Goal: Task Accomplishment & Management: Manage account settings

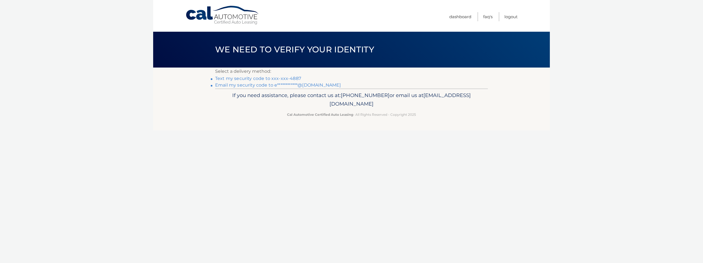
click at [271, 78] on link "Text my security code to xxx-xxx-4887" at bounding box center [258, 78] width 86 height 5
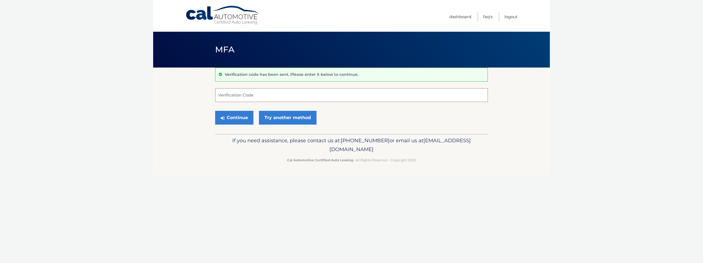
click at [255, 96] on input "Verification Code" at bounding box center [351, 95] width 273 height 14
type input "064712"
click at [215, 111] on button "Continue" at bounding box center [234, 118] width 38 height 14
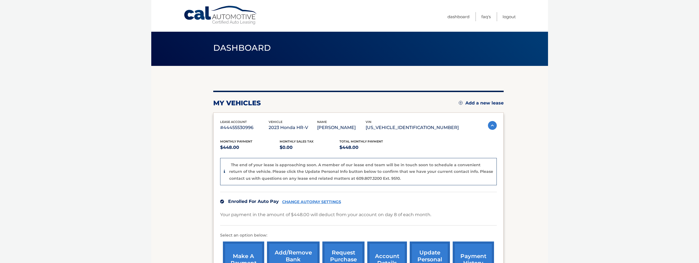
scroll to position [29, 0]
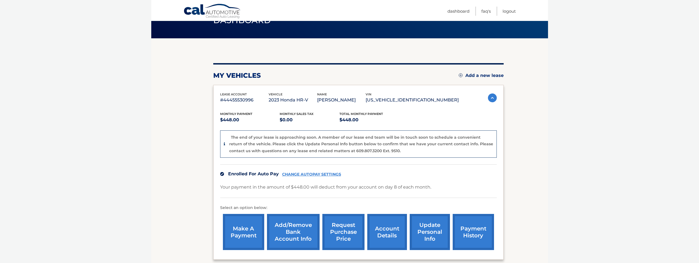
click at [221, 174] on img at bounding box center [222, 174] width 4 height 4
click at [474, 234] on link "payment history" at bounding box center [473, 232] width 41 height 36
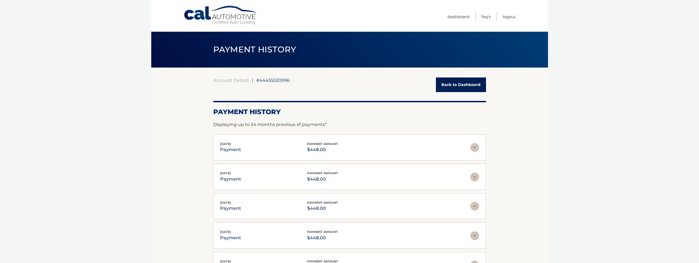
click at [472, 148] on img at bounding box center [474, 147] width 9 height 9
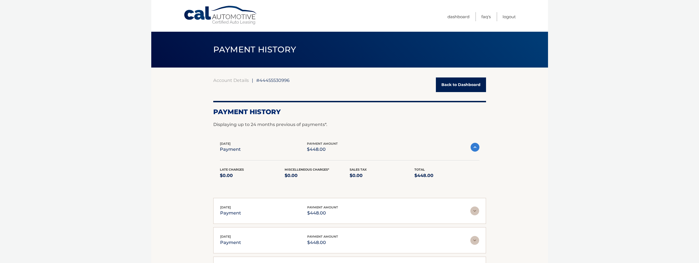
click at [474, 148] on img at bounding box center [475, 147] width 9 height 9
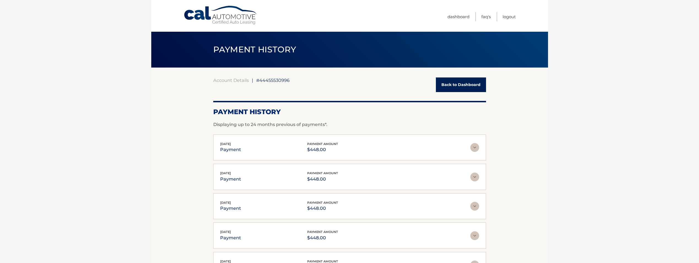
click at [463, 83] on link "Back to Dashboard" at bounding box center [461, 84] width 50 height 15
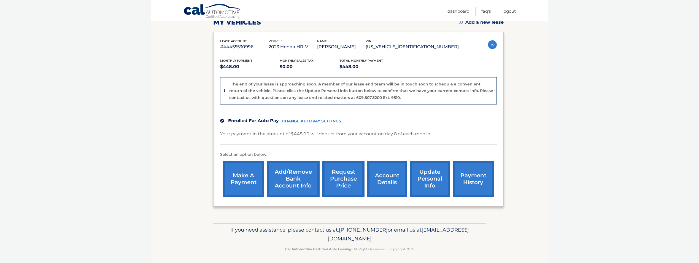
scroll to position [83, 0]
click at [303, 122] on link "CHANGE AUTOPAY SETTINGS" at bounding box center [311, 120] width 59 height 5
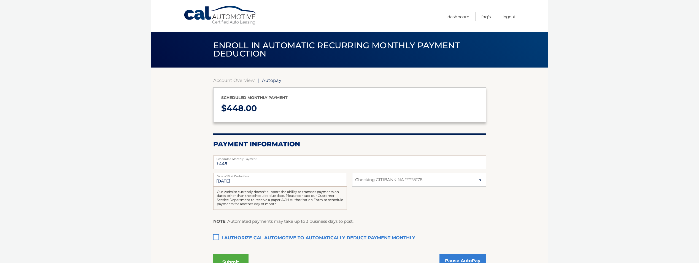
select select "MDZiY2Q3NzMtNWMyNC00YTJhLWJkZTMtYjY2ZTc2MTM0MzA4"
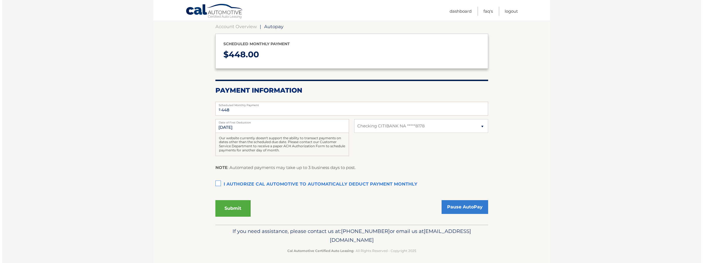
scroll to position [55, 0]
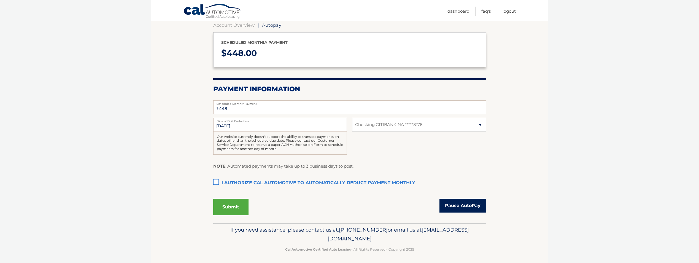
click at [461, 204] on link "Pause AutoPay" at bounding box center [462, 206] width 47 height 14
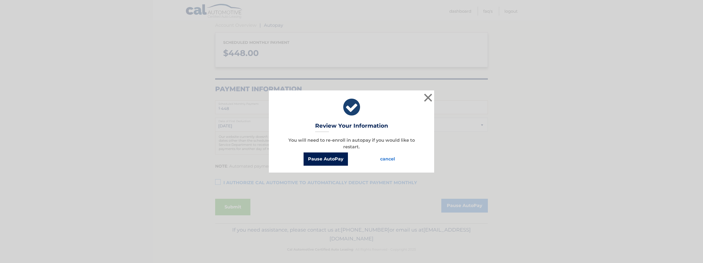
click at [329, 159] on button "Pause AutoPay" at bounding box center [326, 158] width 44 height 13
